Goal: Task Accomplishment & Management: Manage account settings

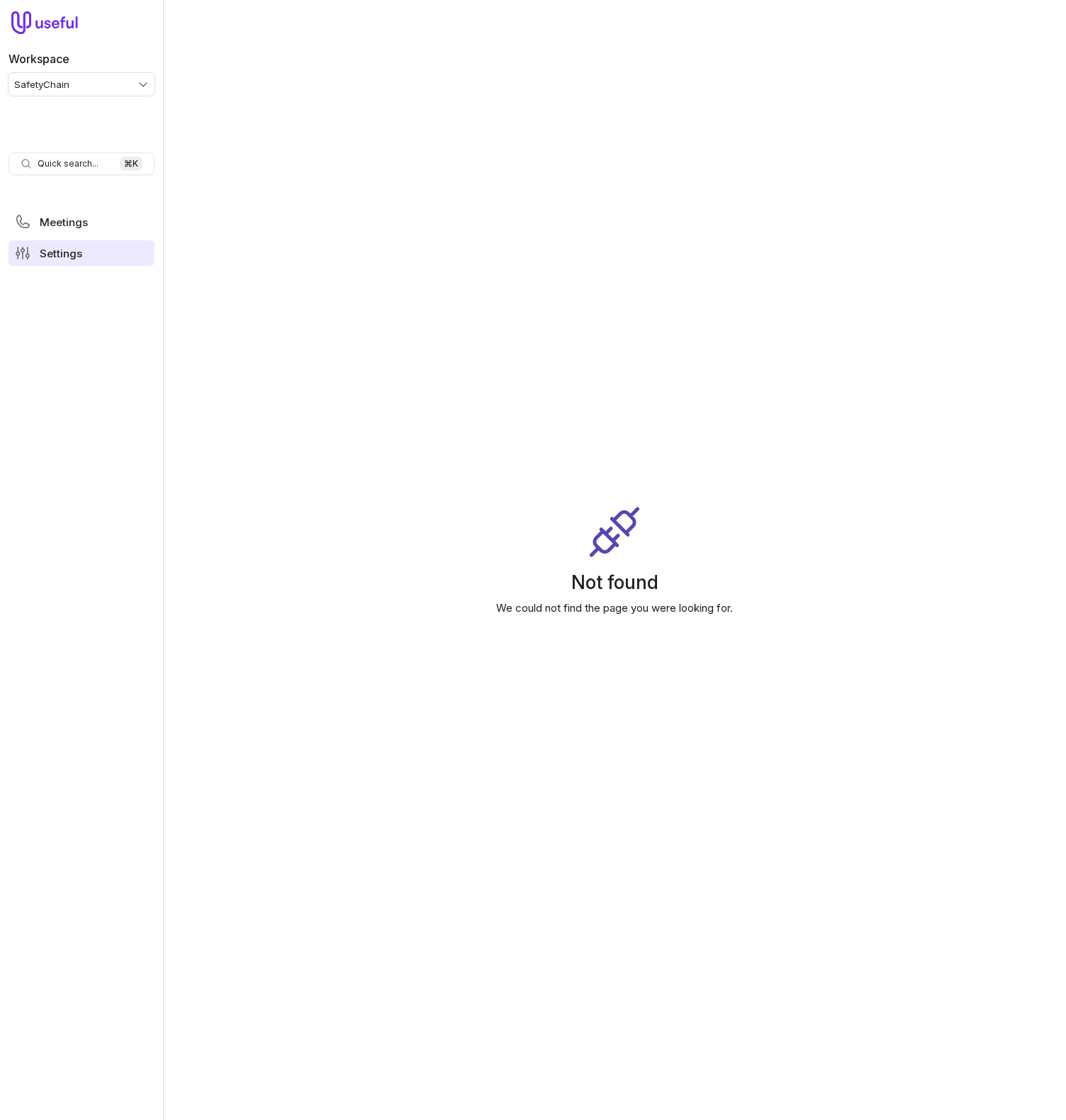
click at [80, 258] on span "Settings" at bounding box center [60, 253] width 43 height 10
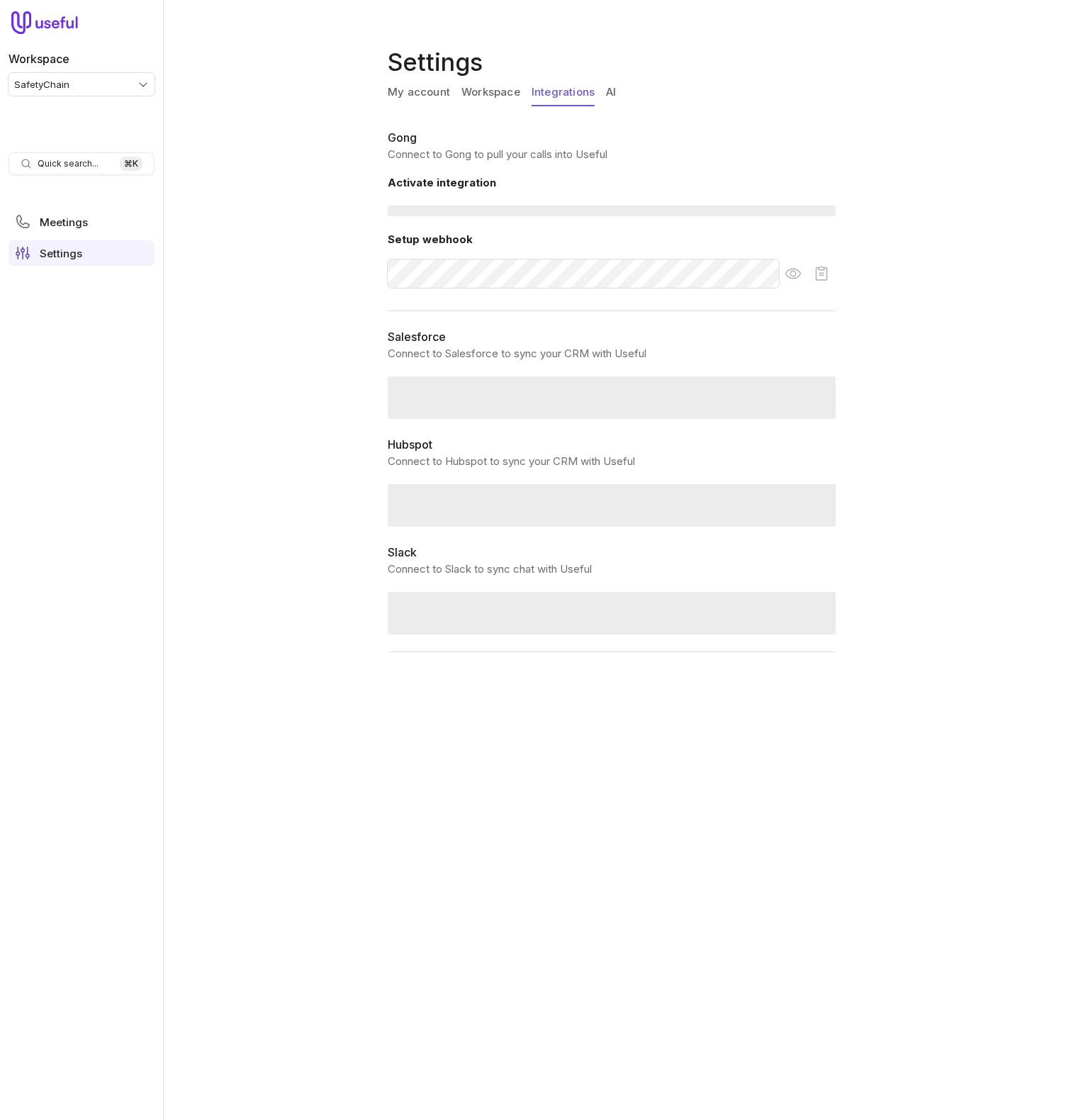
click at [565, 98] on link "Integrations" at bounding box center [563, 93] width 63 height 27
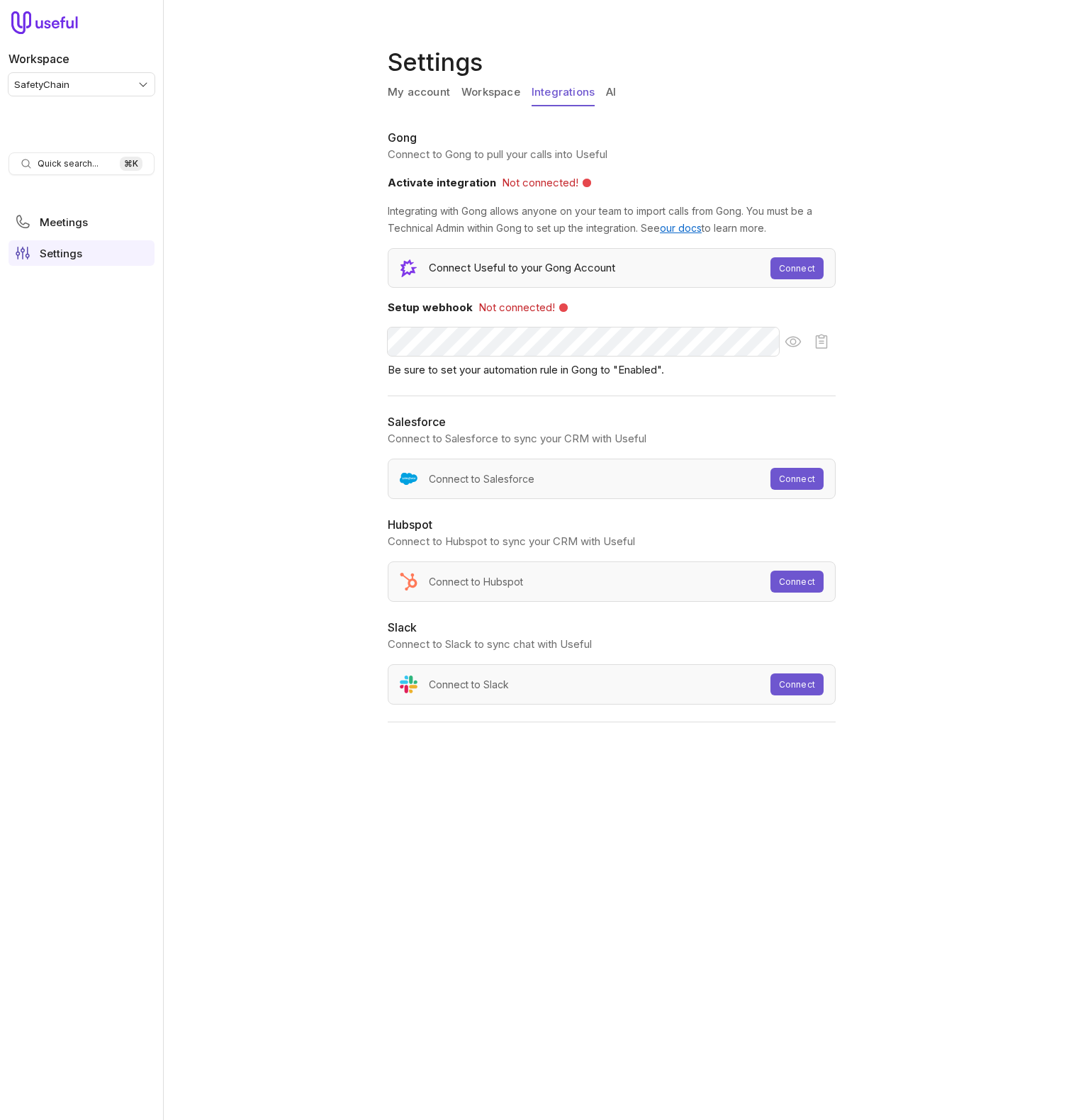
click at [389, 92] on link "My account" at bounding box center [419, 93] width 63 height 27
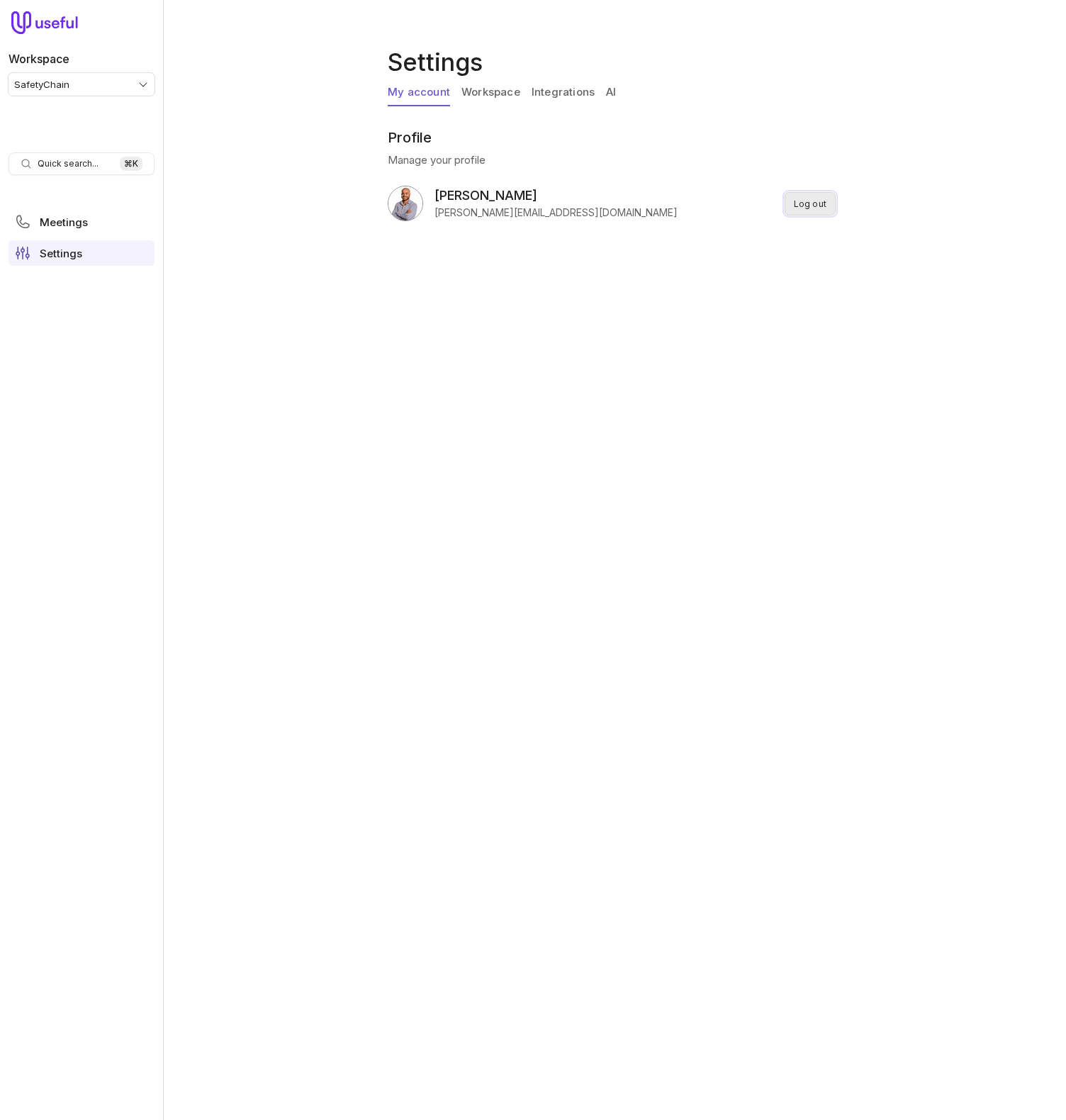
click at [815, 210] on button "Log out" at bounding box center [810, 203] width 51 height 23
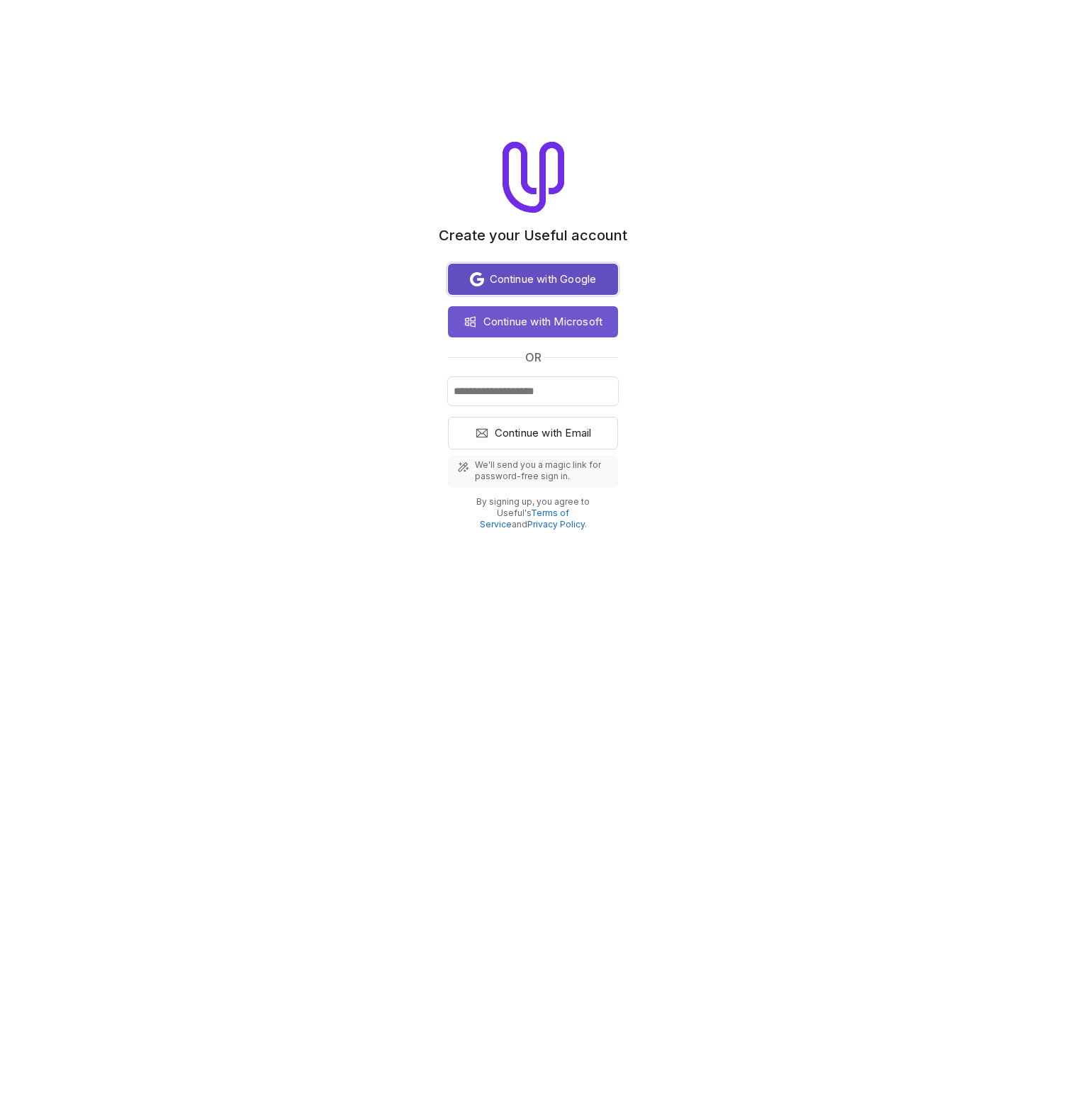
click at [545, 276] on span "Continue with Google" at bounding box center [543, 279] width 107 height 17
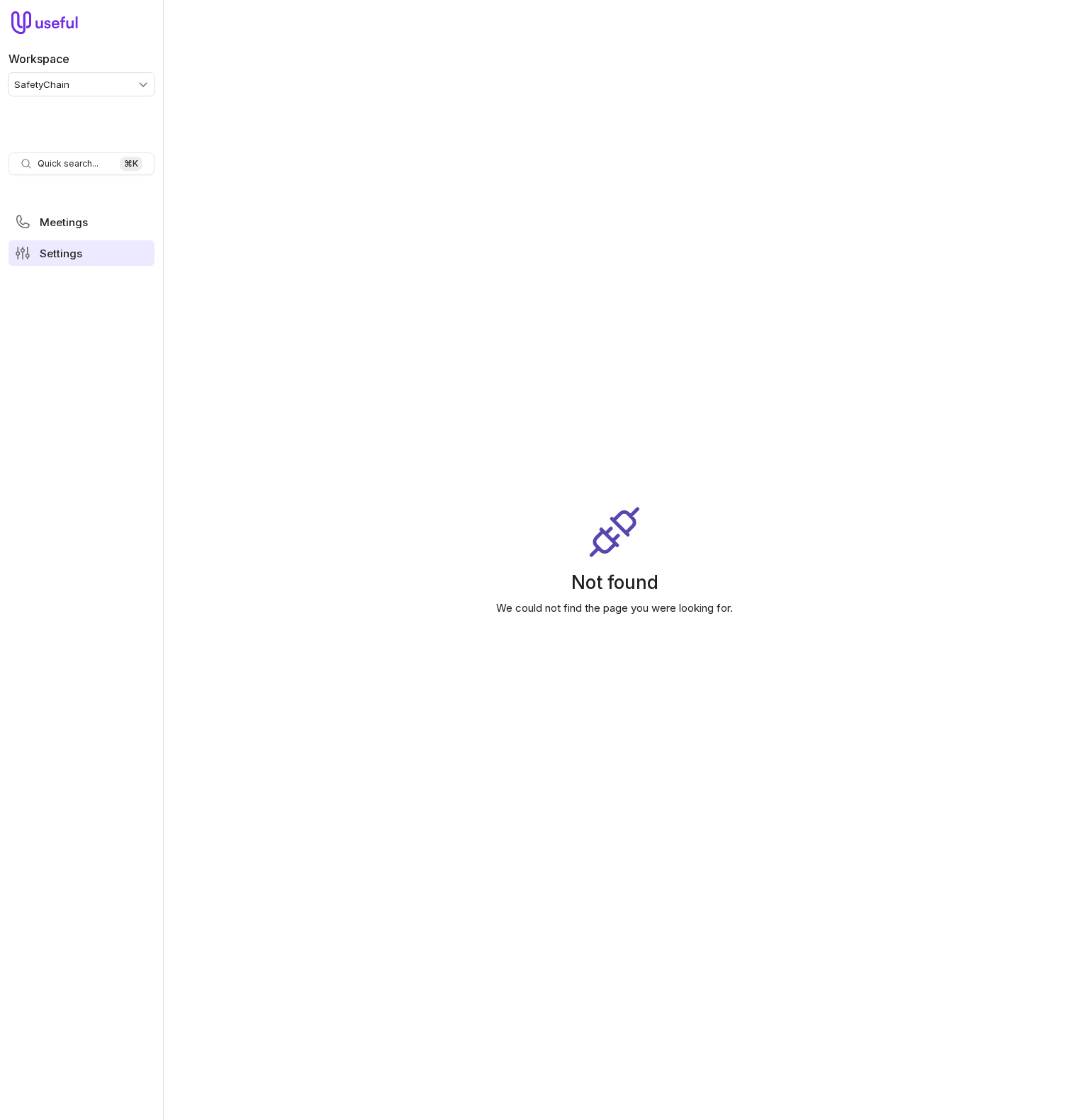
click at [77, 266] on ul "Meetings Settings" at bounding box center [82, 237] width 146 height 68
click at [78, 261] on link "Settings" at bounding box center [82, 254] width 146 height 26
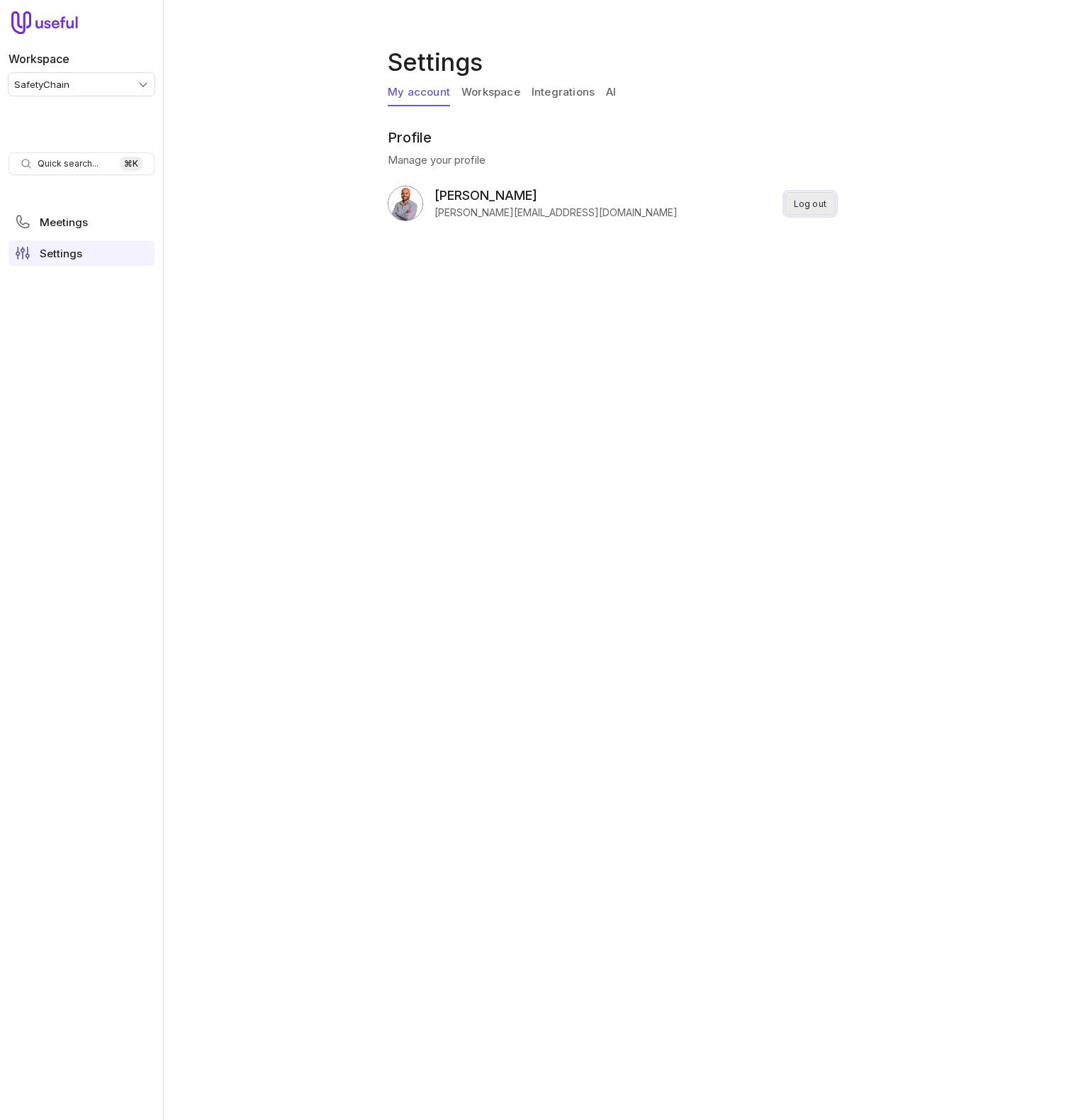
click at [794, 207] on button "Log out" at bounding box center [810, 203] width 51 height 23
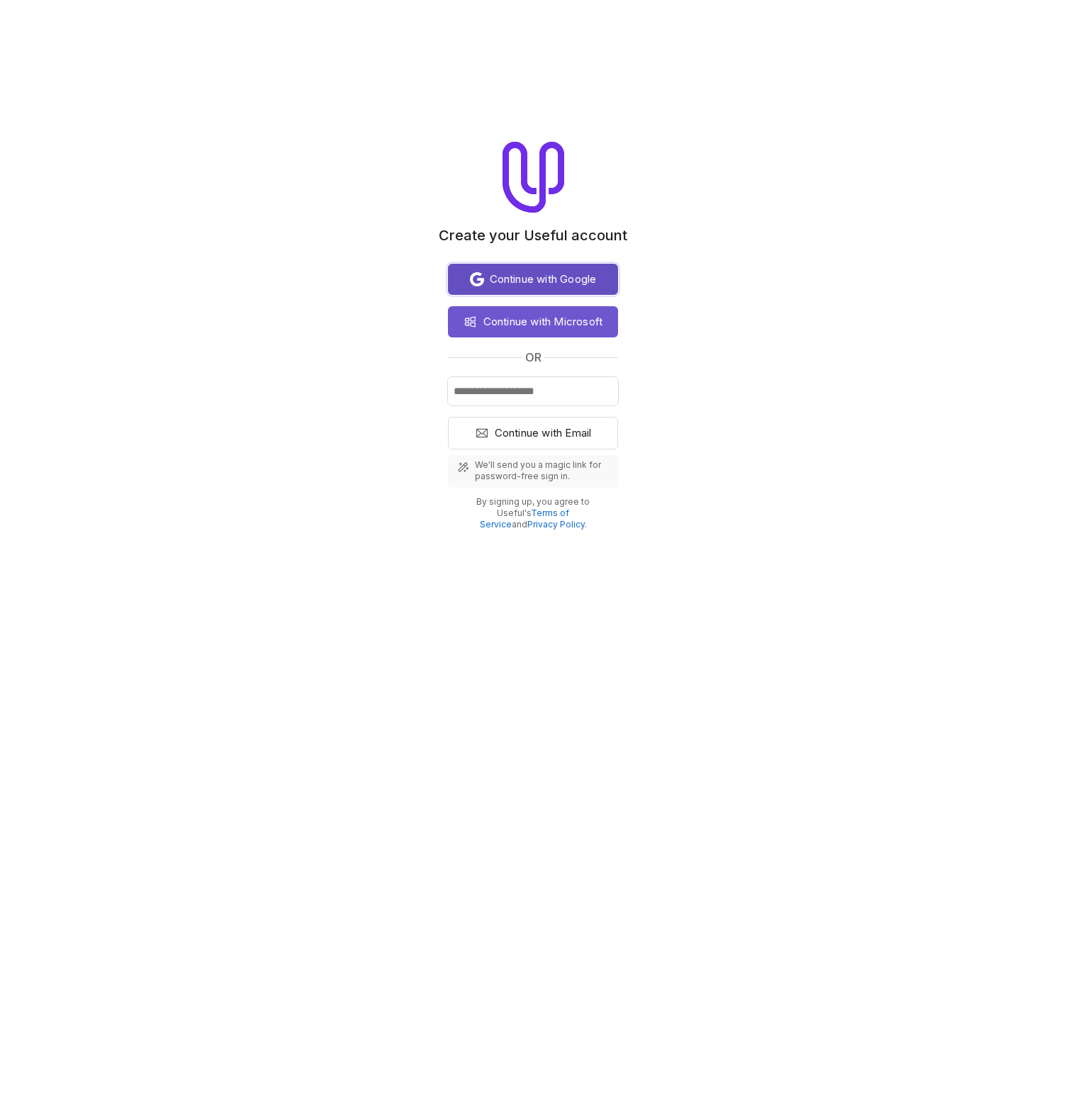
click at [535, 286] on span "Continue with Google" at bounding box center [543, 279] width 107 height 17
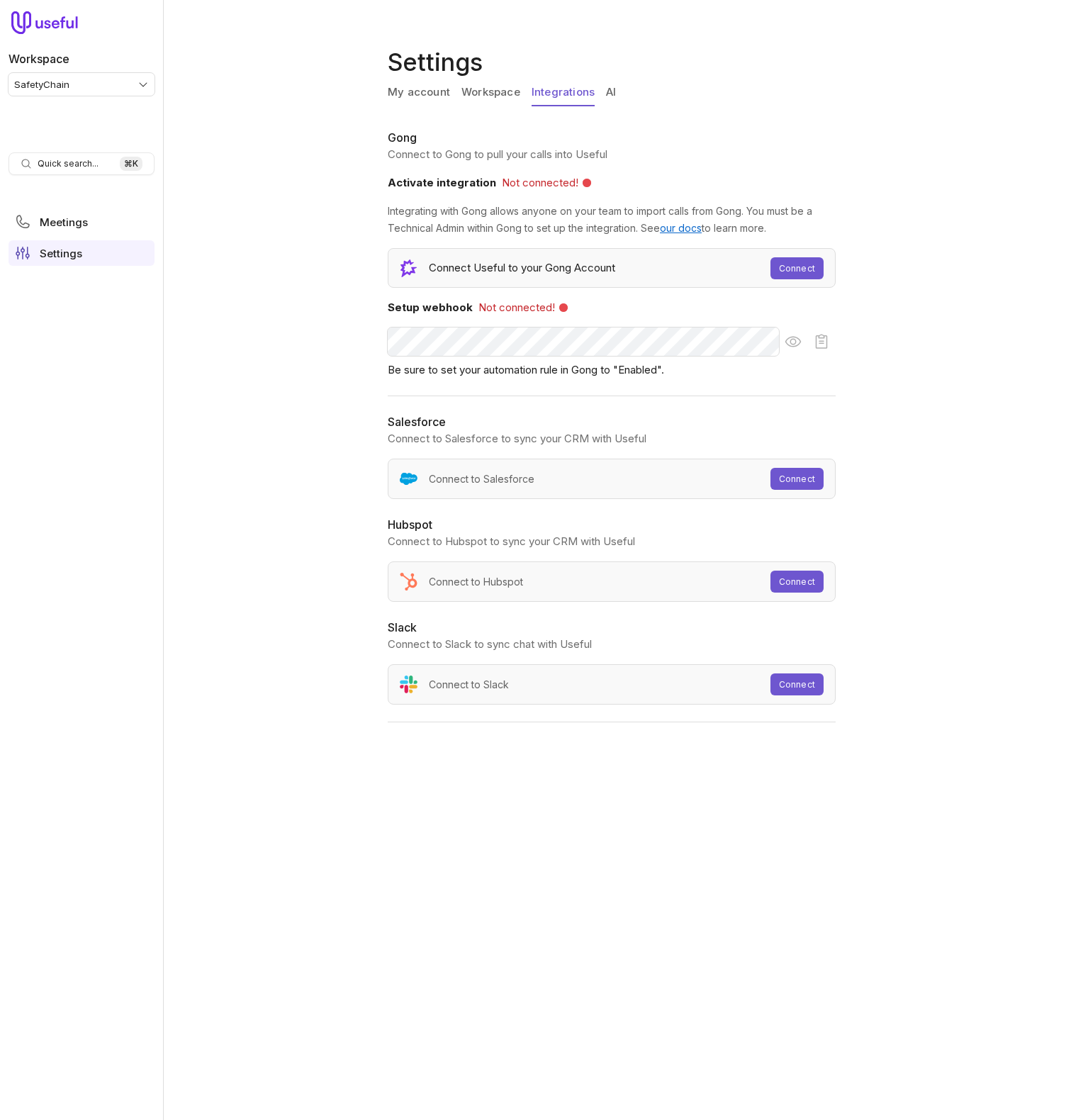
click at [501, 91] on link "Workspace" at bounding box center [490, 93] width 59 height 27
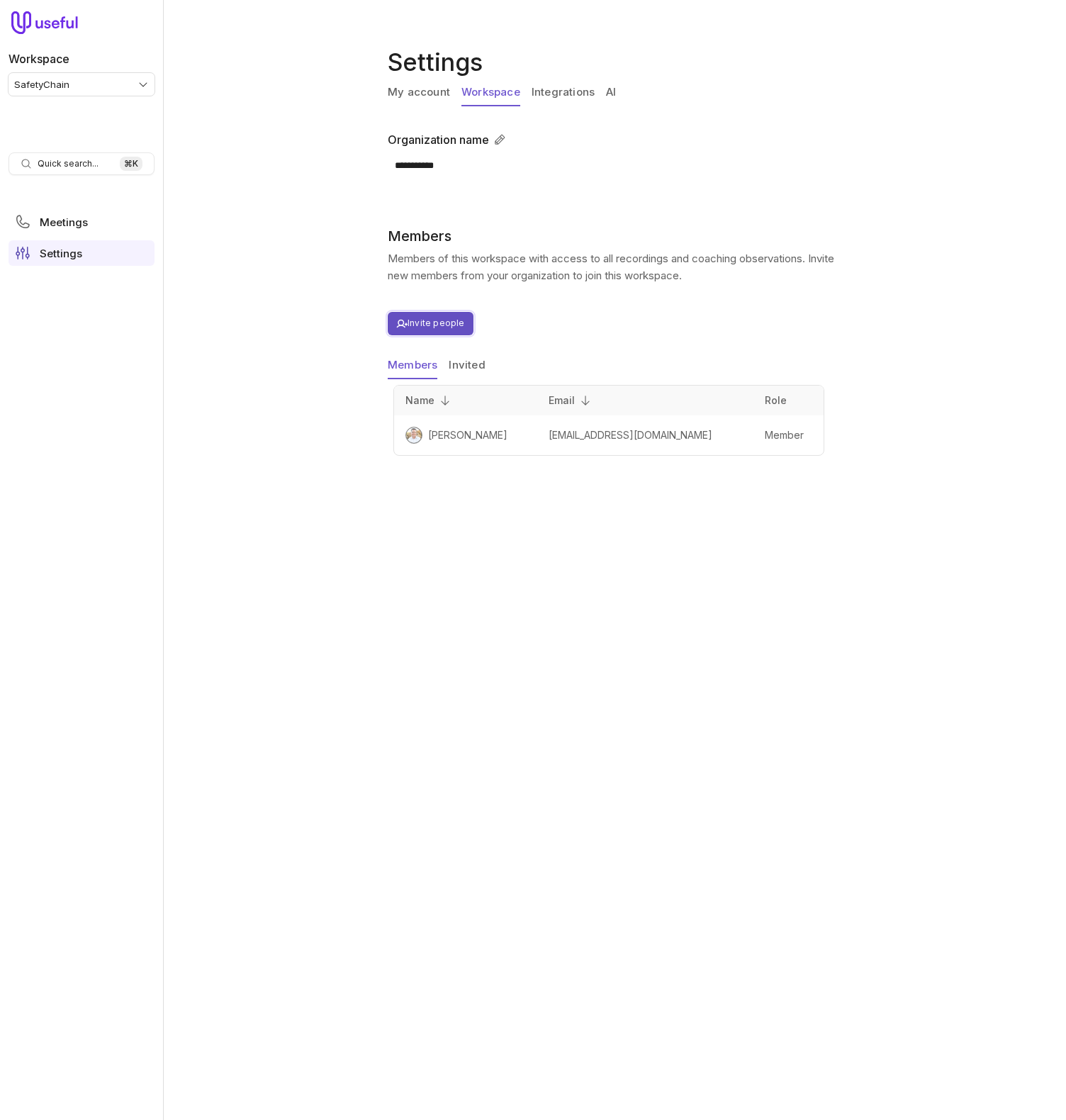
click at [445, 315] on button "Invite people" at bounding box center [430, 323] width 86 height 23
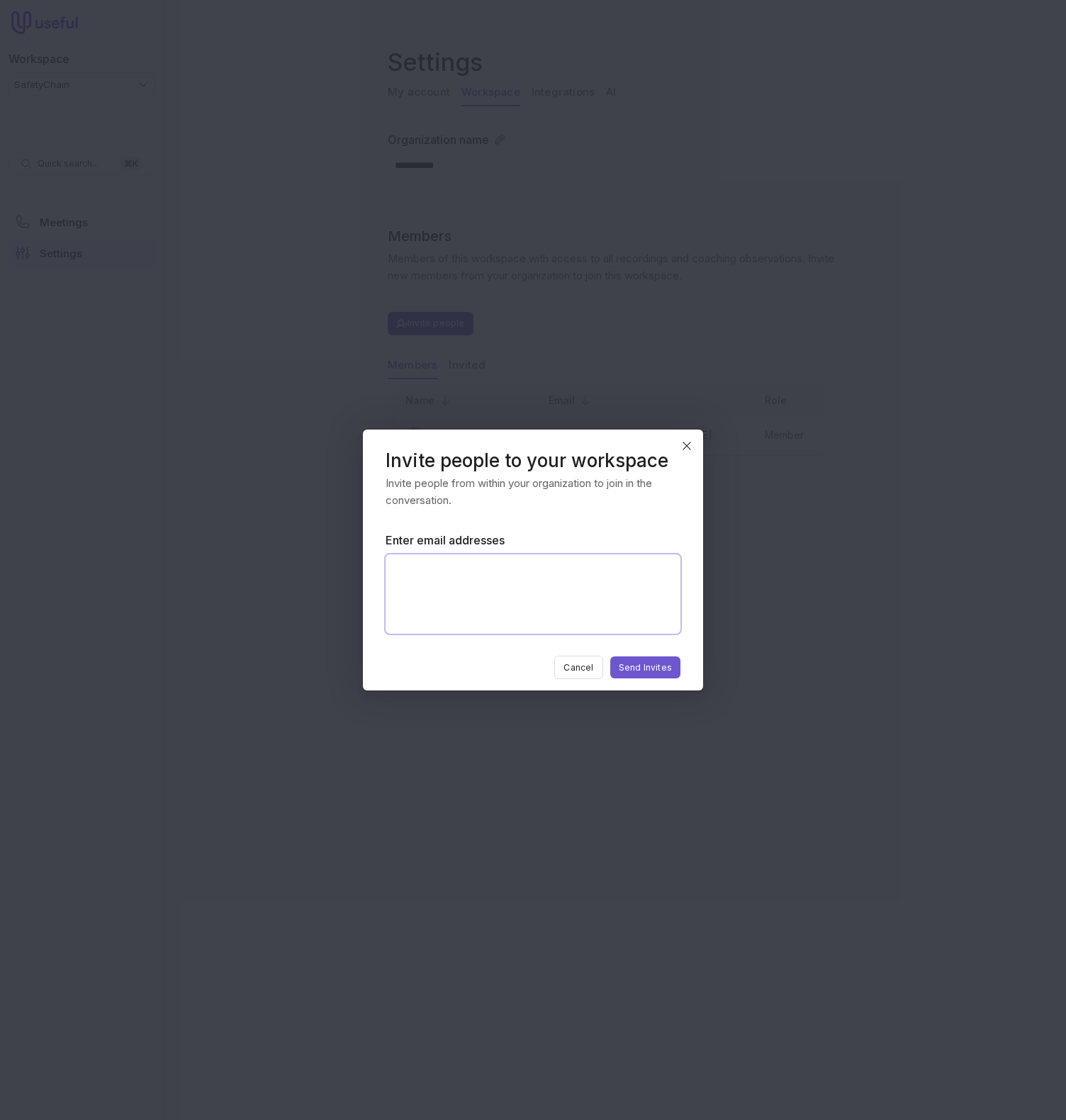
click at [521, 589] on textarea "Enter email addresses" at bounding box center [533, 594] width 295 height 79
paste textarea "**********"
type textarea "**********"
click at [585, 611] on textarea "**********" at bounding box center [533, 594] width 295 height 79
paste textarea "**********"
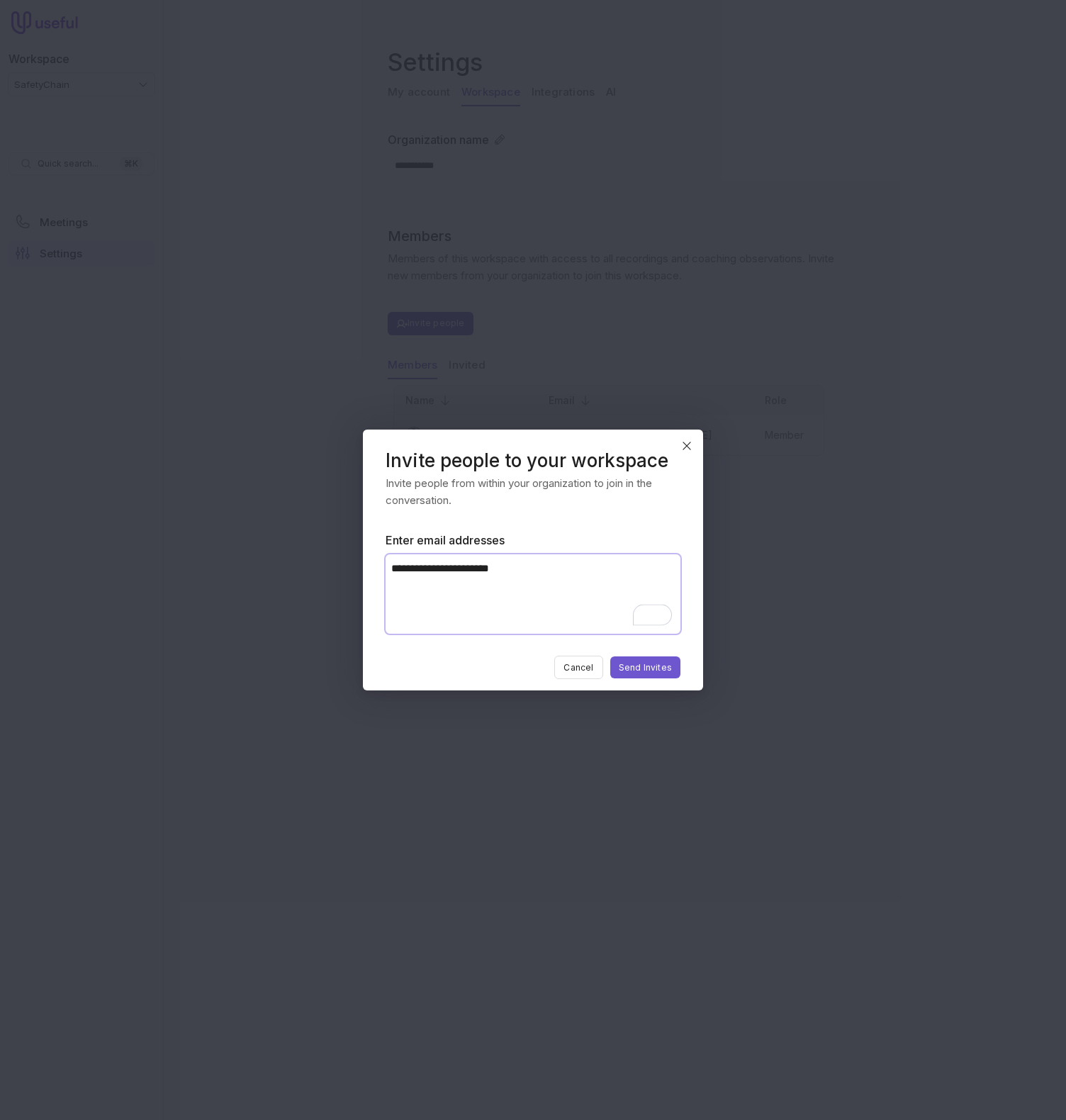
type textarea "**********"
click at [687, 448] on icon "Close" at bounding box center [687, 446] width 13 height 13
click at [687, 448] on td "[EMAIL_ADDRESS][DOMAIN_NAME]" at bounding box center [647, 435] width 216 height 39
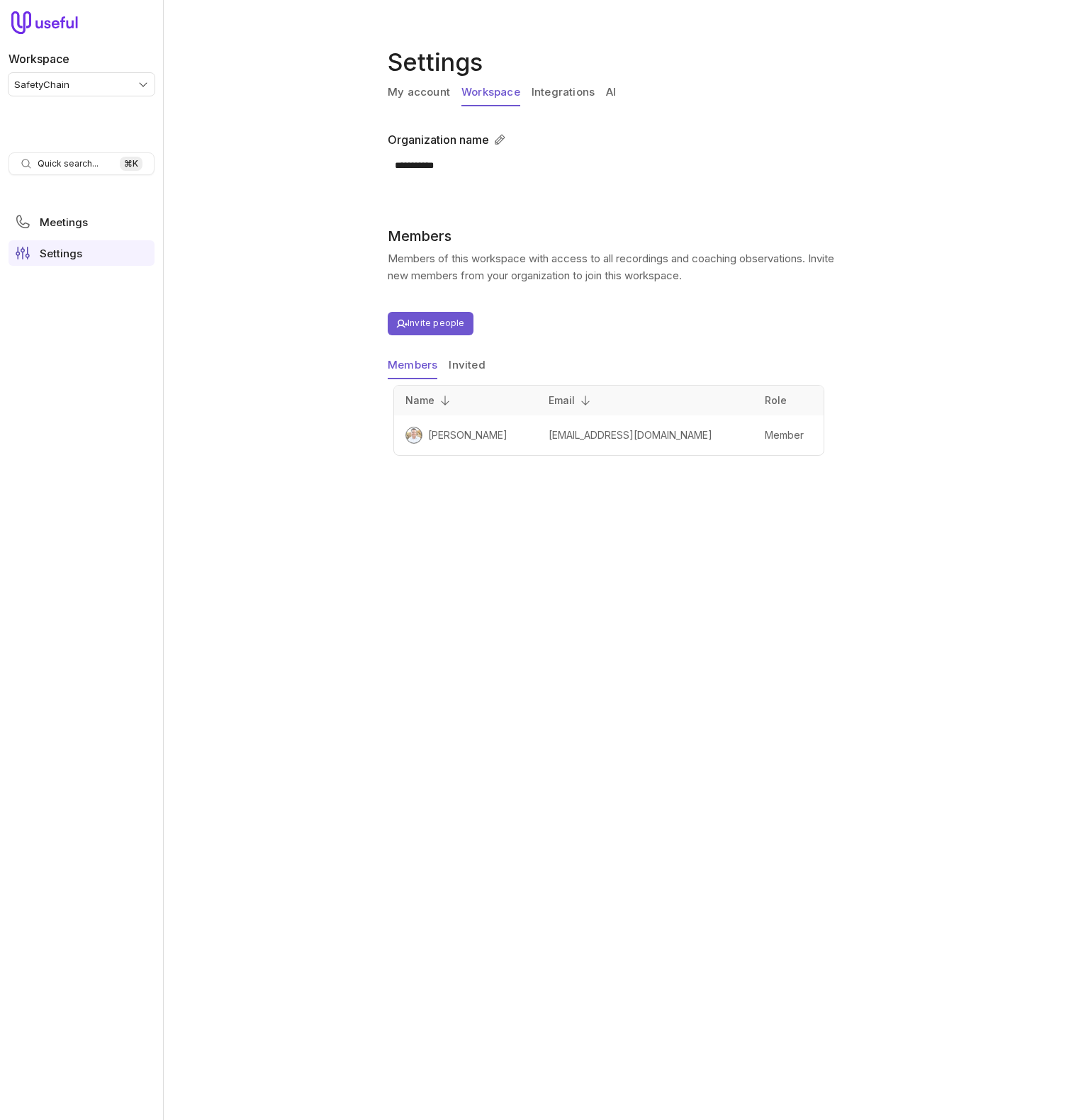
click at [574, 90] on link "Integrations" at bounding box center [563, 93] width 63 height 27
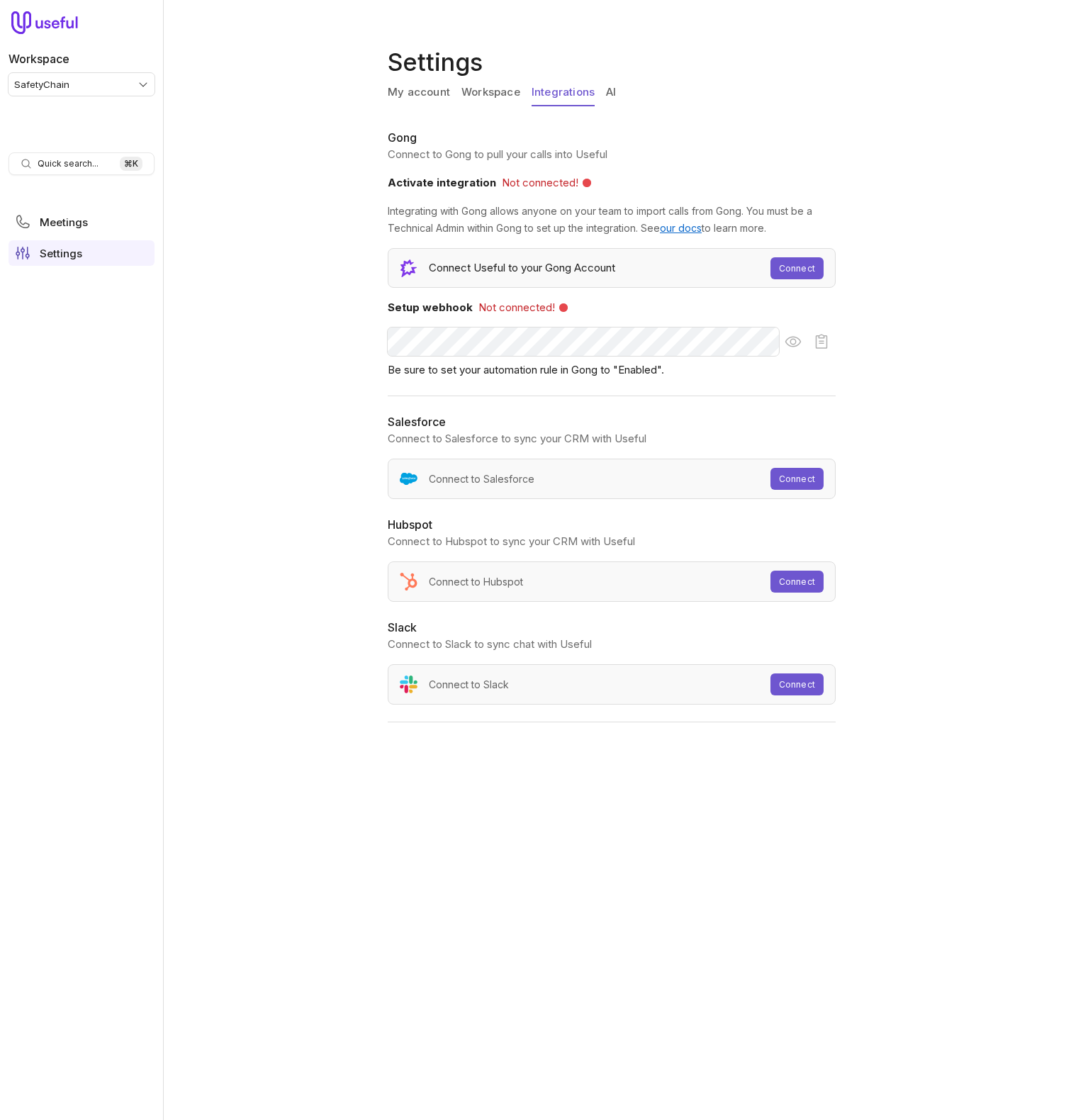
click at [581, 285] on div "Connect Useful to your Gong Account Connect" at bounding box center [611, 267] width 448 height 39
click at [814, 150] on p "Connect to Gong to pull your calls into Useful" at bounding box center [611, 154] width 448 height 17
click at [550, 88] on link "Integrations" at bounding box center [563, 93] width 63 height 27
drag, startPoint x: 480, startPoint y: 92, endPoint x: 426, endPoint y: 99, distance: 54.5
click at [480, 92] on link "Workspace" at bounding box center [490, 93] width 59 height 27
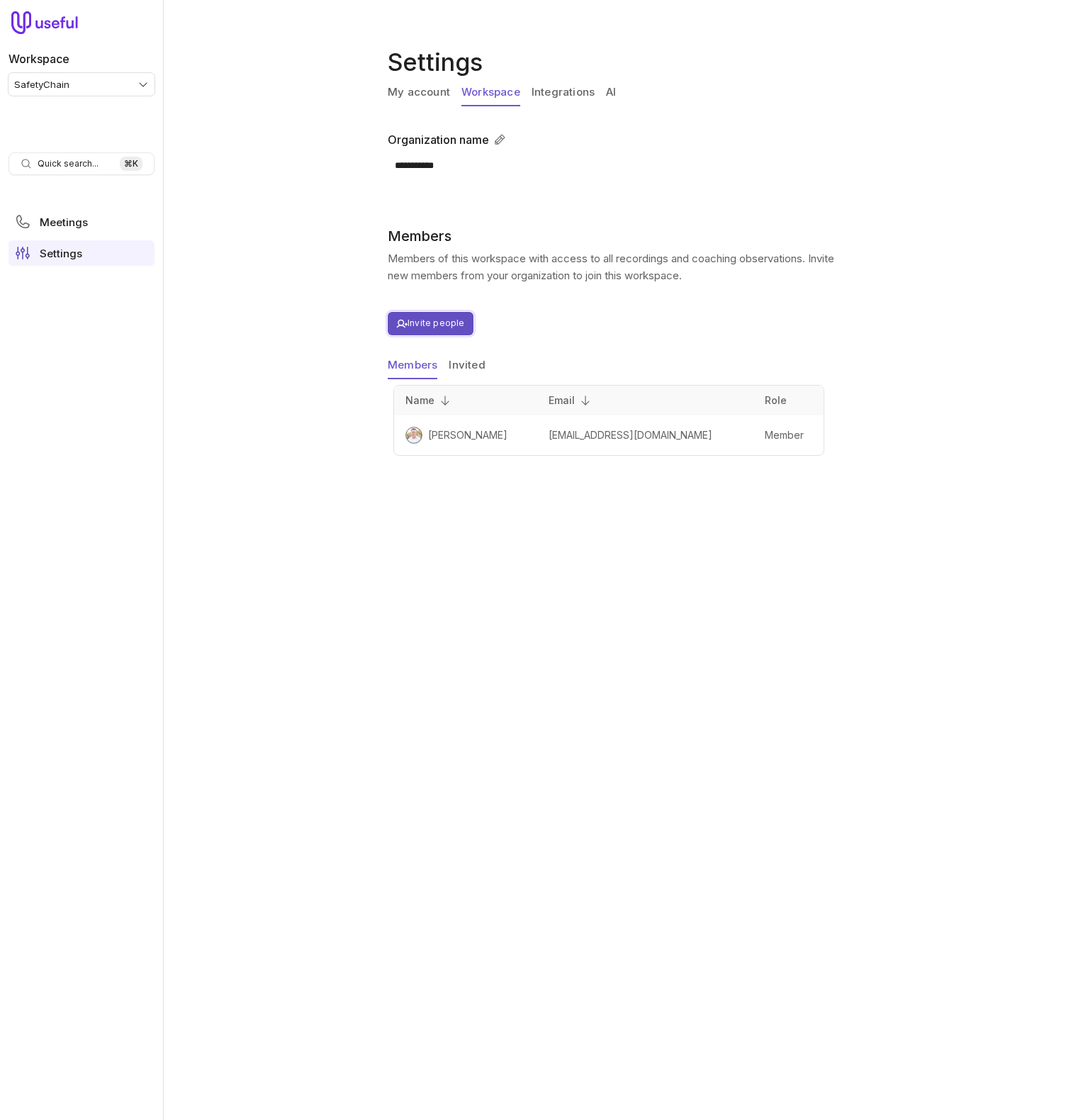
click at [435, 323] on button "Invite people" at bounding box center [430, 323] width 86 height 23
click at [831, 417] on div "Name Email Role [PERSON_NAME] [EMAIL_ADDRESS][DOMAIN_NAME] Member" at bounding box center [609, 420] width 448 height 76
click at [556, 98] on link "Integrations" at bounding box center [563, 93] width 63 height 27
